Goal: Task Accomplishment & Management: Use online tool/utility

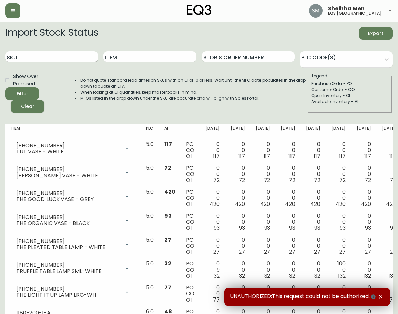
click at [57, 59] on input "SKU" at bounding box center [51, 56] width 93 height 11
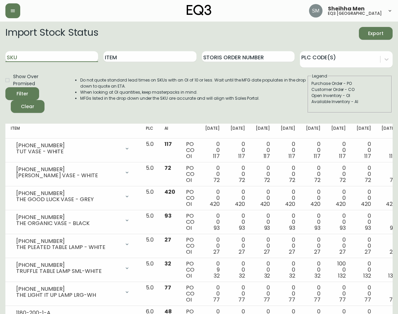
paste input "[PHONE_NUMBER]"
type input "[PHONE_NUMBER]"
click at [5, 87] on button "Filter" at bounding box center [22, 93] width 34 height 13
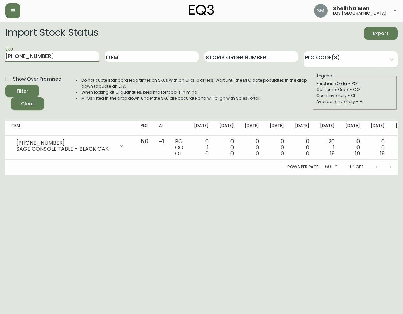
drag, startPoint x: 63, startPoint y: 58, endPoint x: -32, endPoint y: 65, distance: 96.0
click at [0, 65] on html "Sheihha Men eq3 [GEOGRAPHIC_DATA] Import Stock Status Export SKU [PHONE_NUMBER]…" at bounding box center [201, 87] width 403 height 174
paste input "7020-060-1-B"
type input "7020-060-1-B"
click at [5, 85] on button "Filter" at bounding box center [22, 91] width 34 height 13
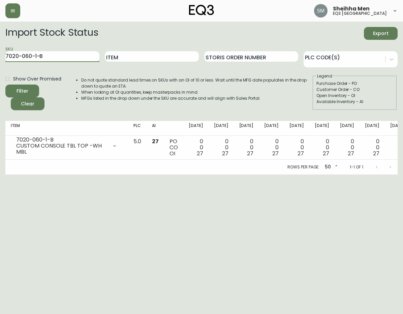
drag, startPoint x: 63, startPoint y: 57, endPoint x: -16, endPoint y: 53, distance: 79.3
click at [0, 53] on html "Sheihha Men eq3 [GEOGRAPHIC_DATA] Import Stock Status Export SKU 7020-060-1-B I…" at bounding box center [201, 87] width 403 height 174
paste input "7020-060-4-A"
type input "7020-060-4-A"
click at [5, 85] on button "Filter" at bounding box center [22, 91] width 34 height 13
